Goal: Find specific page/section: Find specific page/section

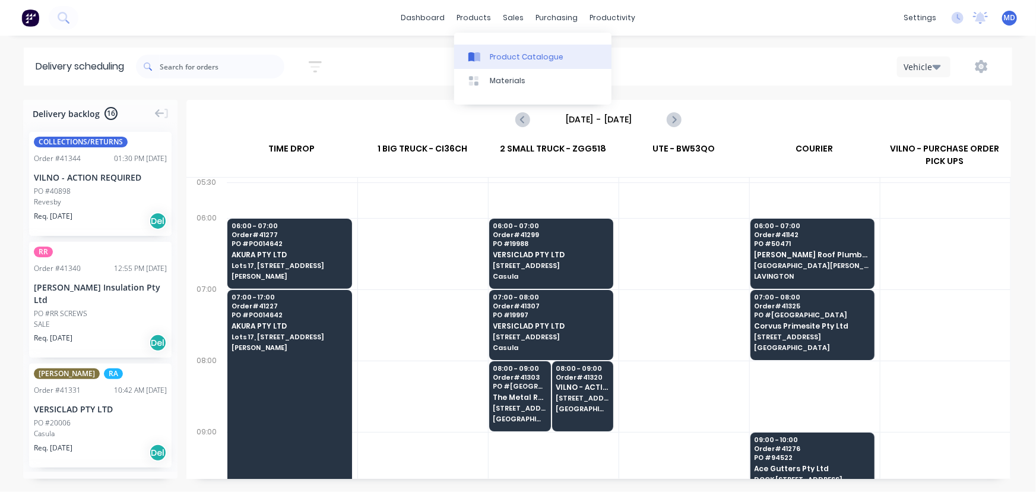
click at [518, 59] on div "Product Catalogue" at bounding box center [527, 57] width 74 height 11
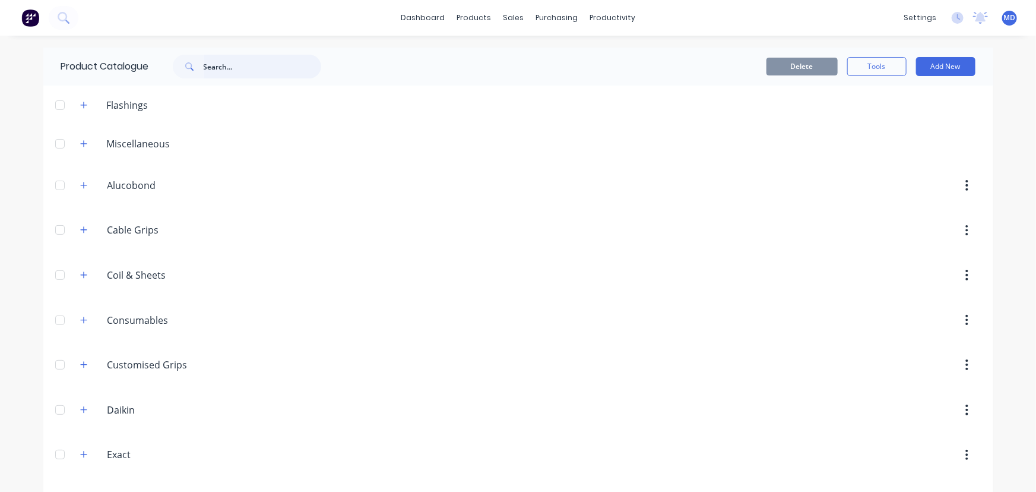
click at [258, 71] on input "text" at bounding box center [263, 67] width 118 height 24
type input "DHD"
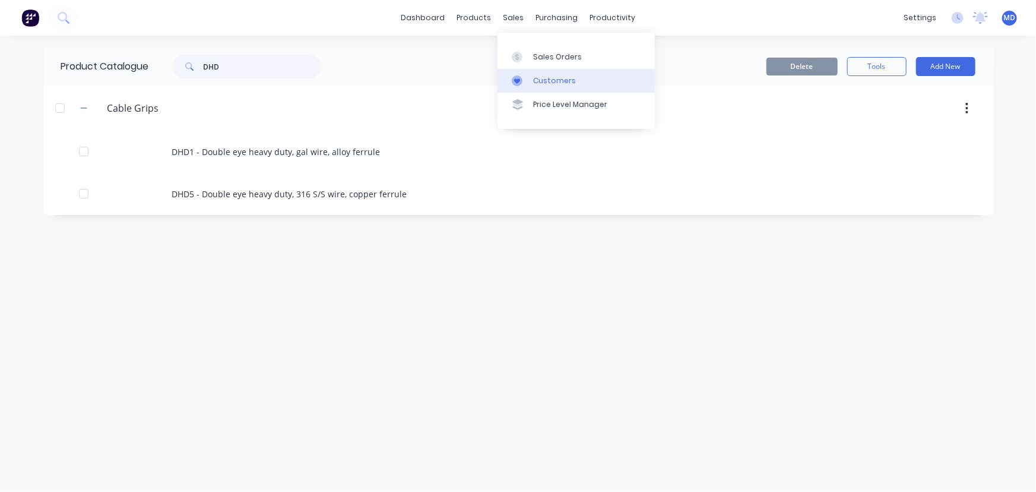
click at [543, 77] on div "Customers" at bounding box center [554, 80] width 43 height 11
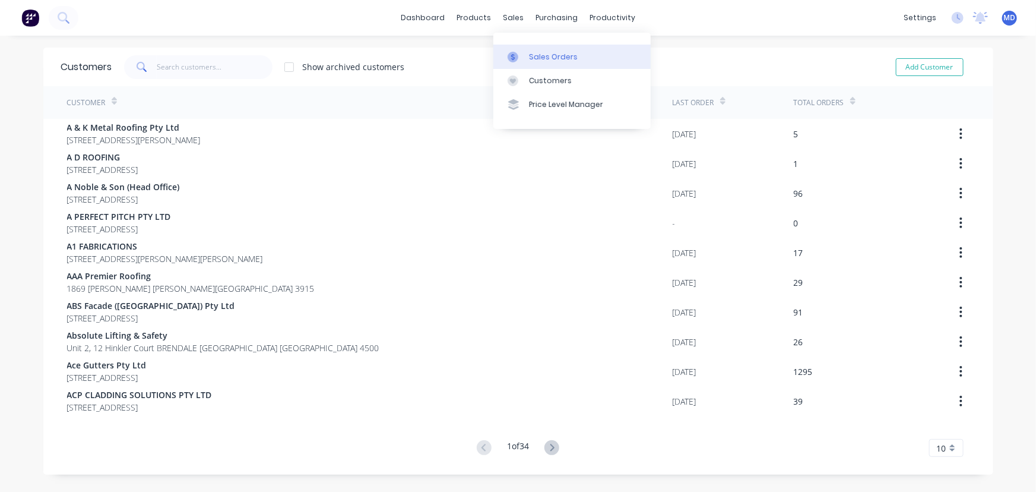
click at [565, 58] on div "Sales Orders" at bounding box center [553, 57] width 49 height 11
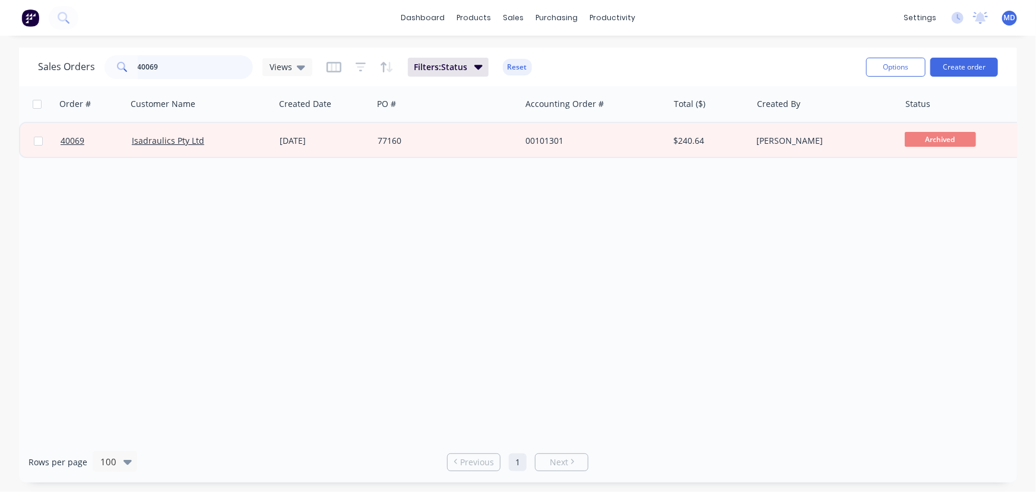
click at [96, 75] on div "Sales Orders 40069 Views" at bounding box center [175, 67] width 274 height 24
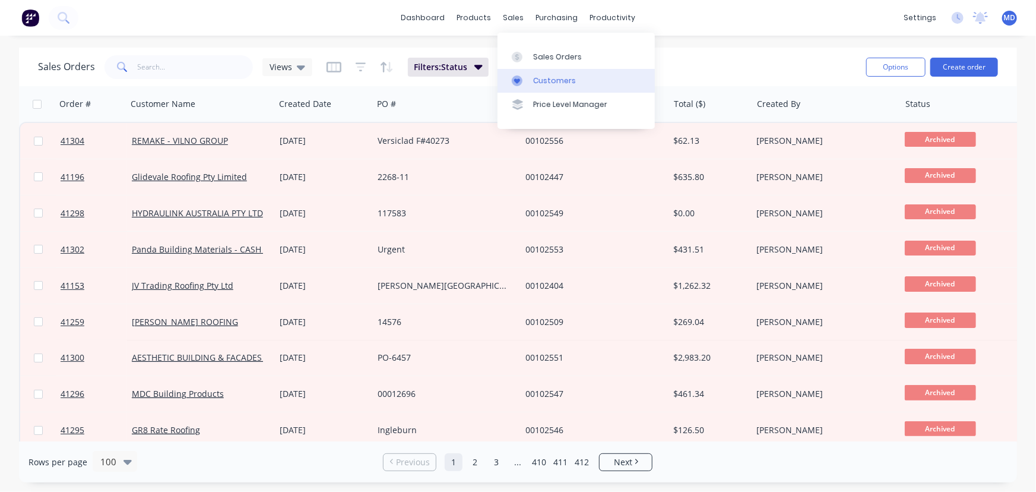
click at [549, 82] on div "Customers" at bounding box center [554, 80] width 43 height 11
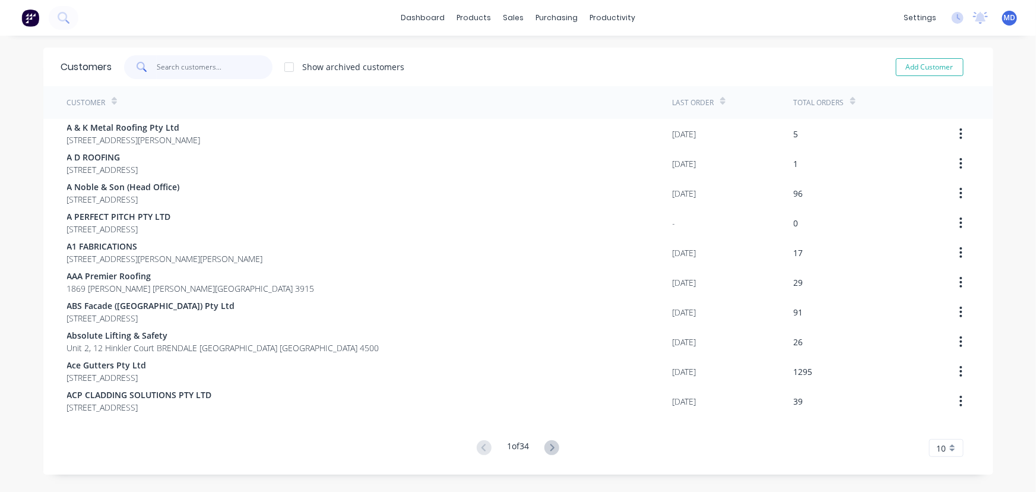
drag, startPoint x: 222, startPoint y: 69, endPoint x: 214, endPoint y: 66, distance: 9.0
click at [219, 69] on input "text" at bounding box center [215, 67] width 116 height 24
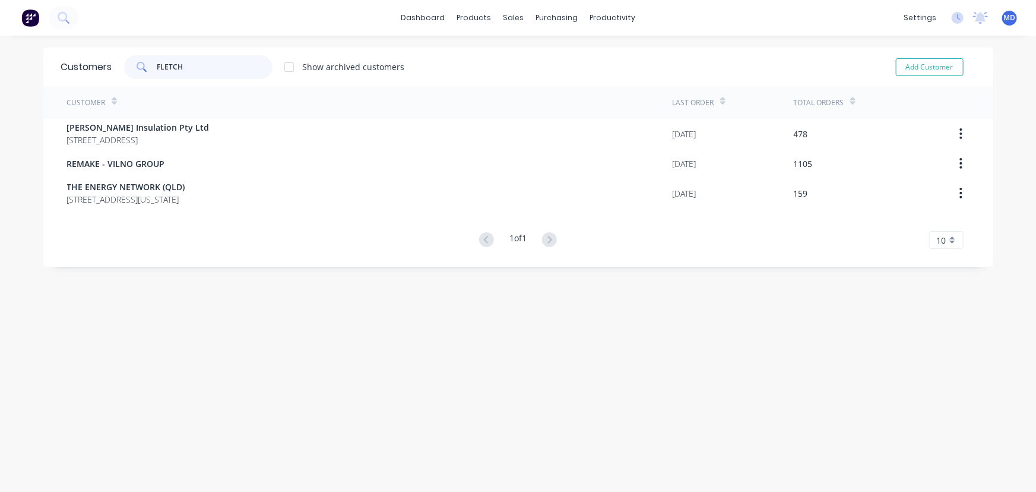
type input "FLETCH"
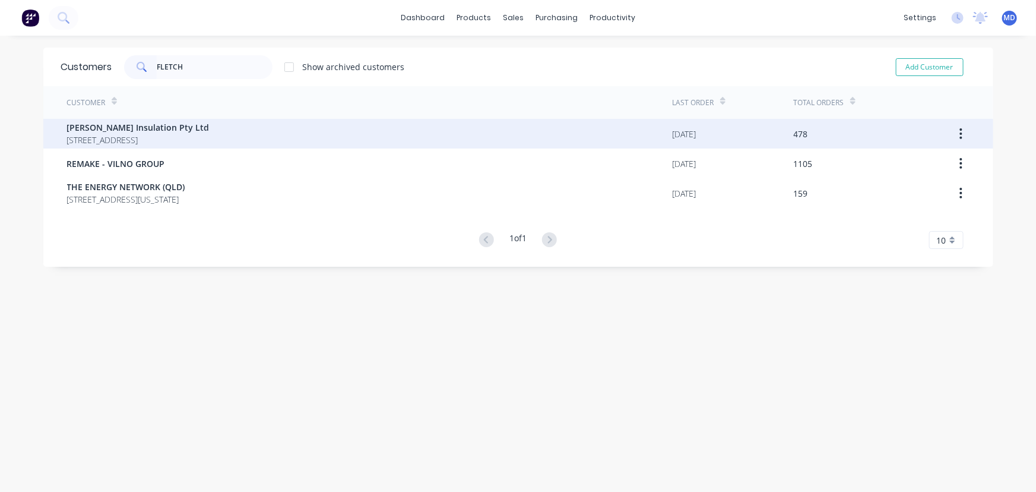
click at [121, 129] on span "[PERSON_NAME] Insulation Pty Ltd" at bounding box center [138, 127] width 143 height 12
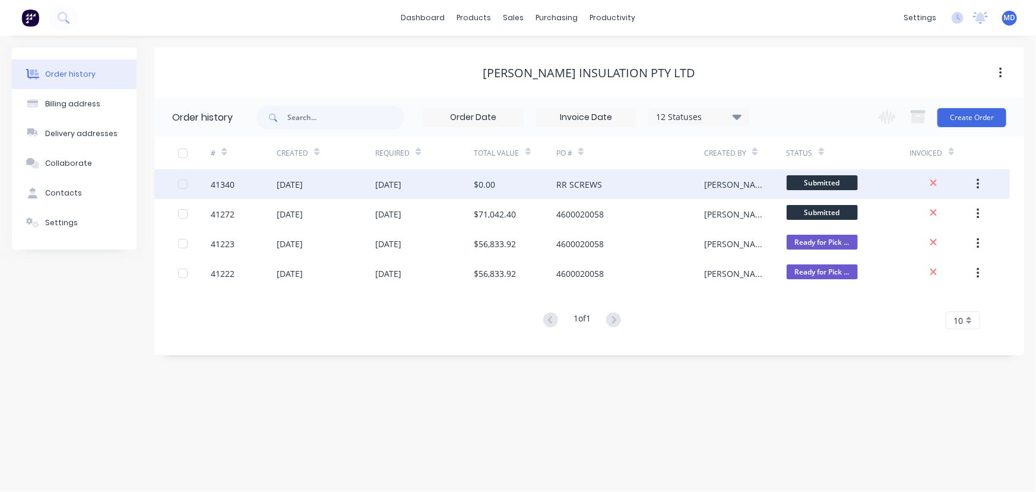
click at [530, 184] on div "$0.00" at bounding box center [516, 184] width 82 height 30
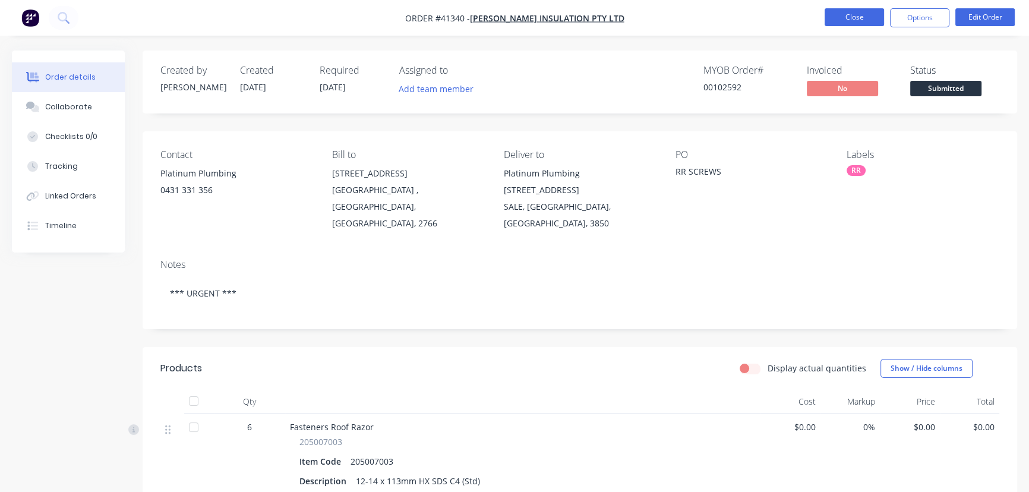
click at [855, 16] on button "Close" at bounding box center [853, 17] width 59 height 18
